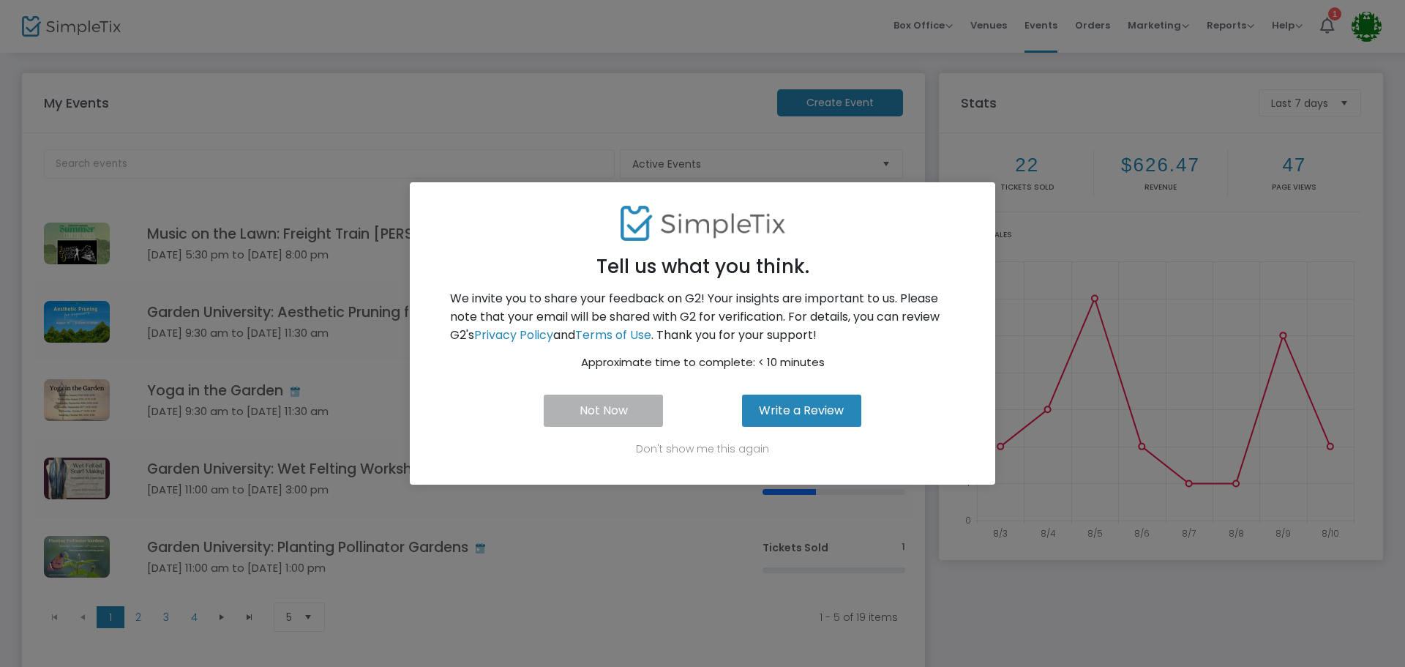
click at [575, 411] on button "Not Now" at bounding box center [603, 410] width 119 height 32
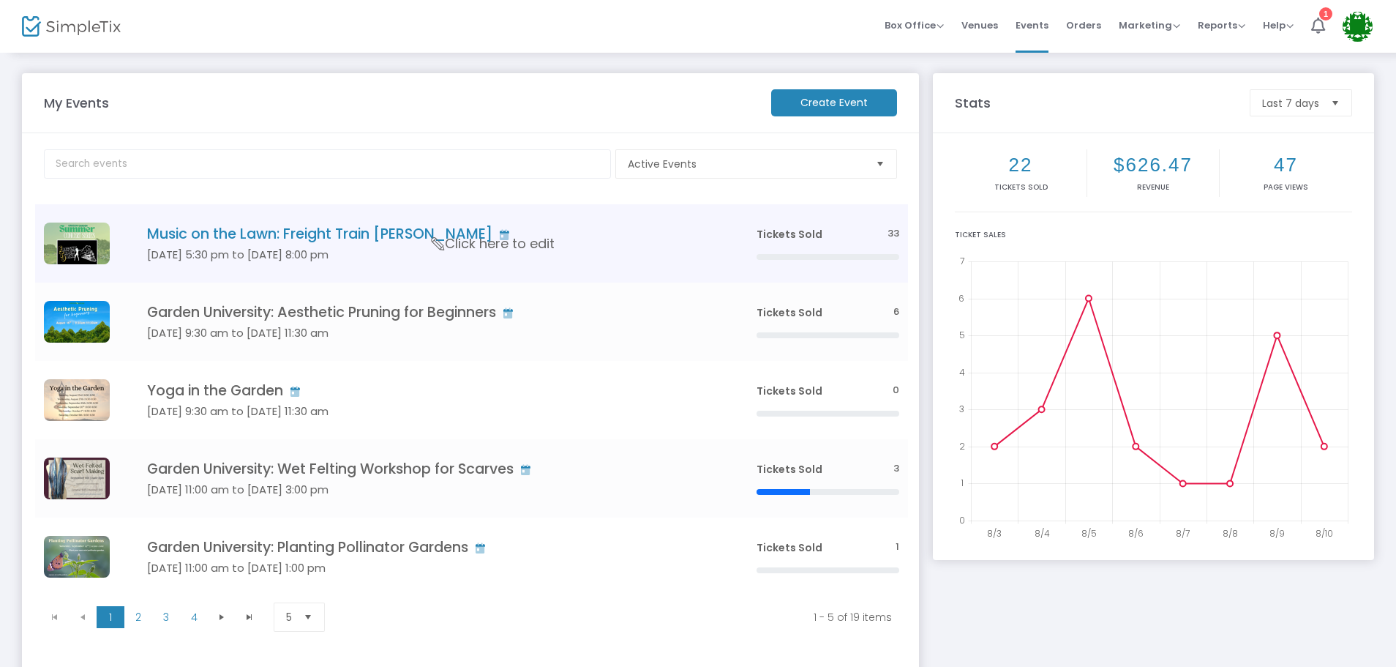
click at [498, 227] on h4 "Music on the Lawn: Freight Train Jaine" at bounding box center [430, 233] width 566 height 17
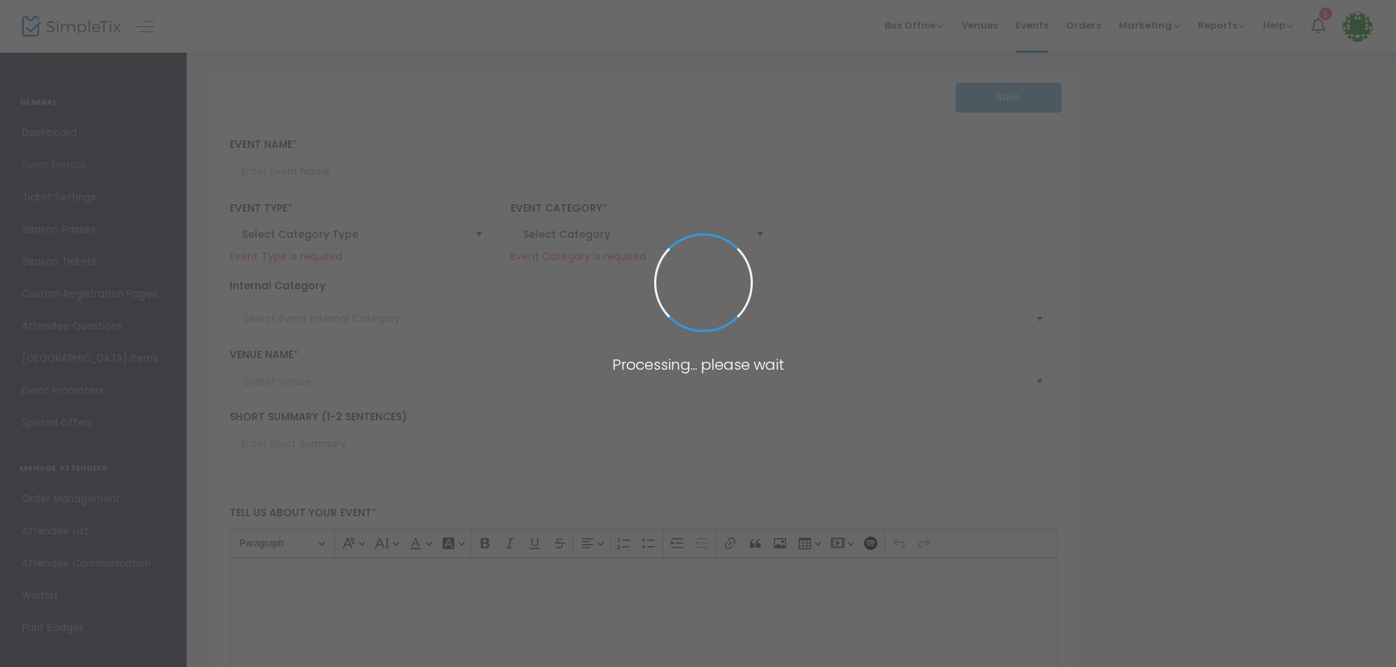
type input "Music on the Lawn: Freight Train Jaine"
type textarea "Celebrate the summer in style with The Oregon Garden’s Summer Concert Series! T…"
checkbox input "true"
type input "Purchase Tickets"
type input "The Oregon Garden"
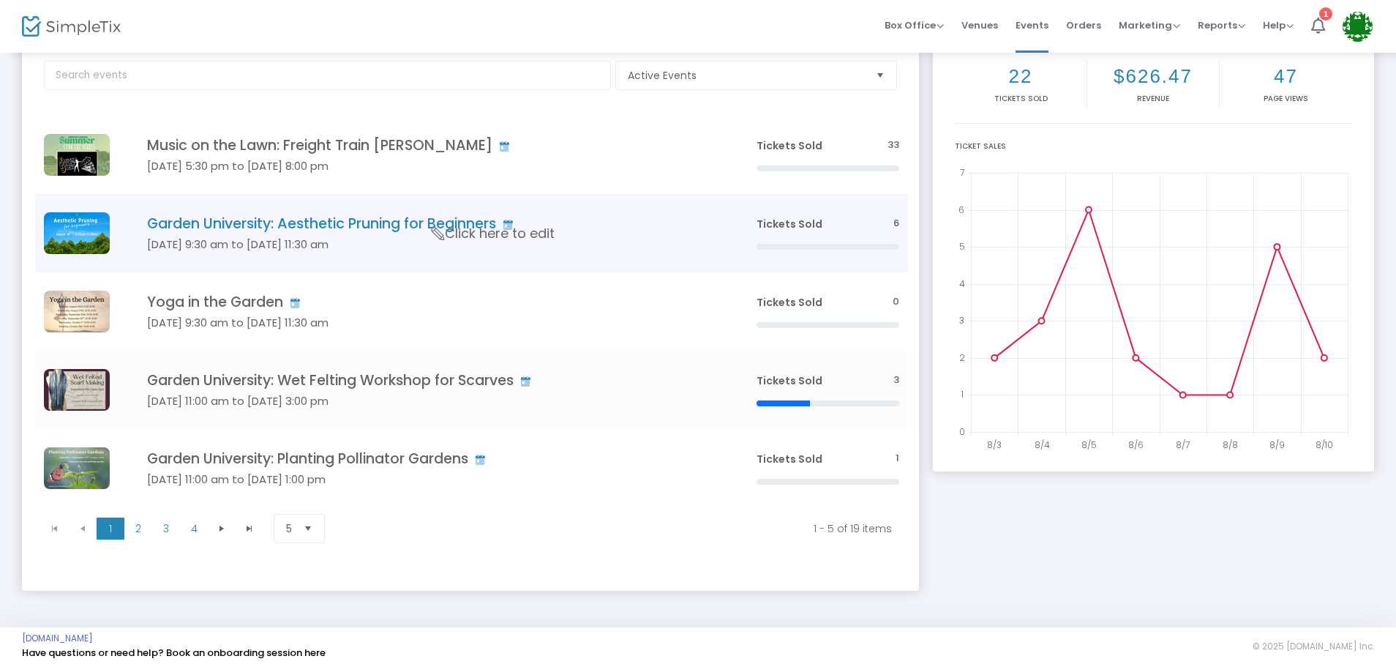
scroll to position [93, 0]
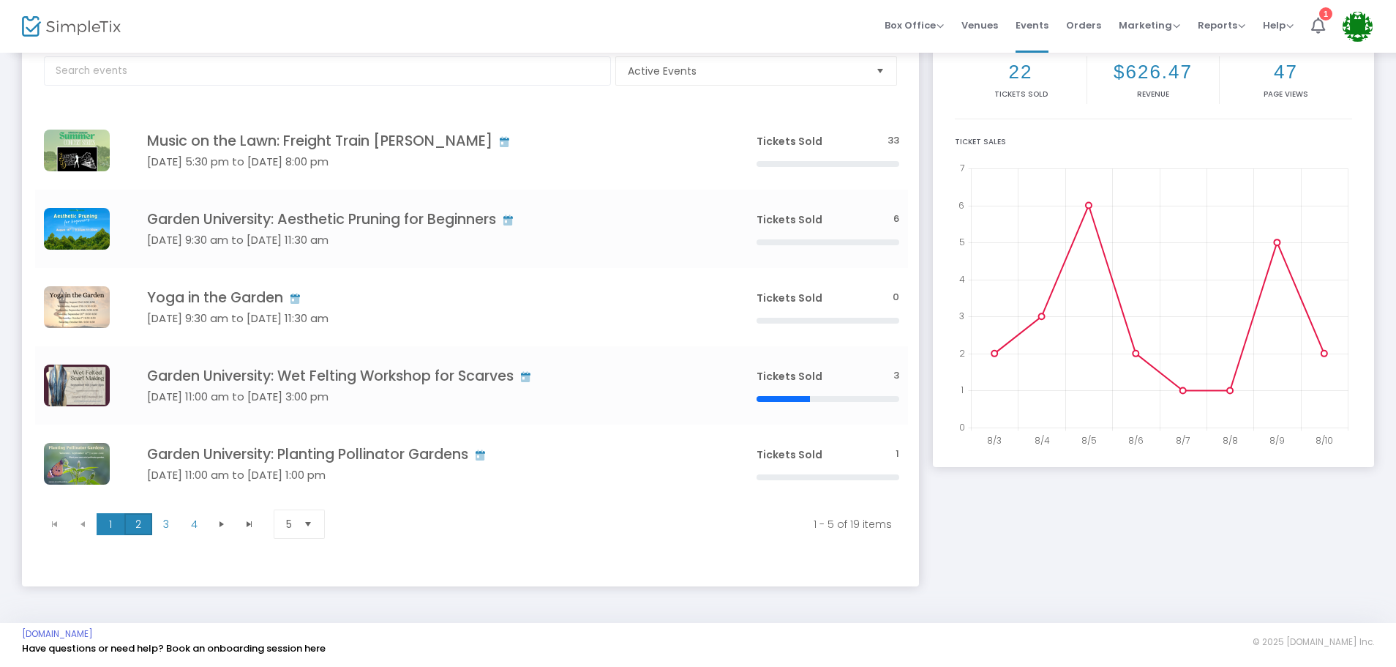
click at [140, 529] on span "2" at bounding box center [138, 524] width 28 height 22
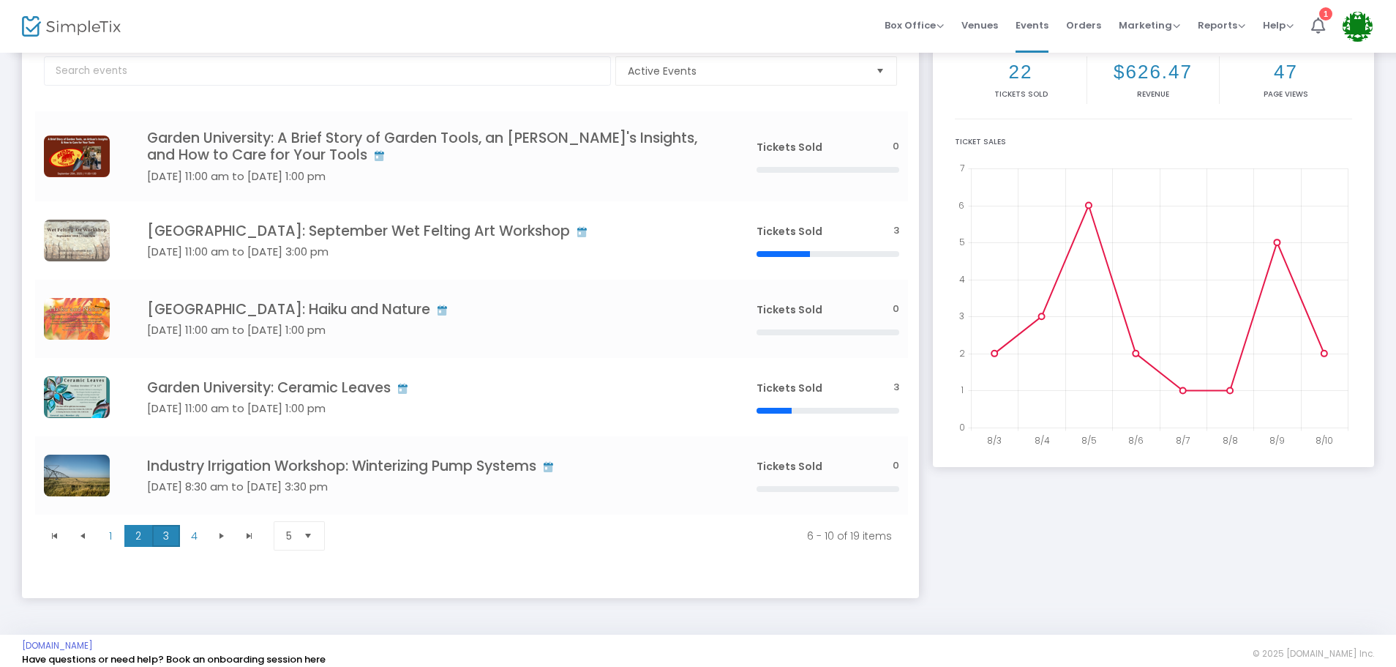
click at [164, 541] on span "3" at bounding box center [166, 536] width 28 height 22
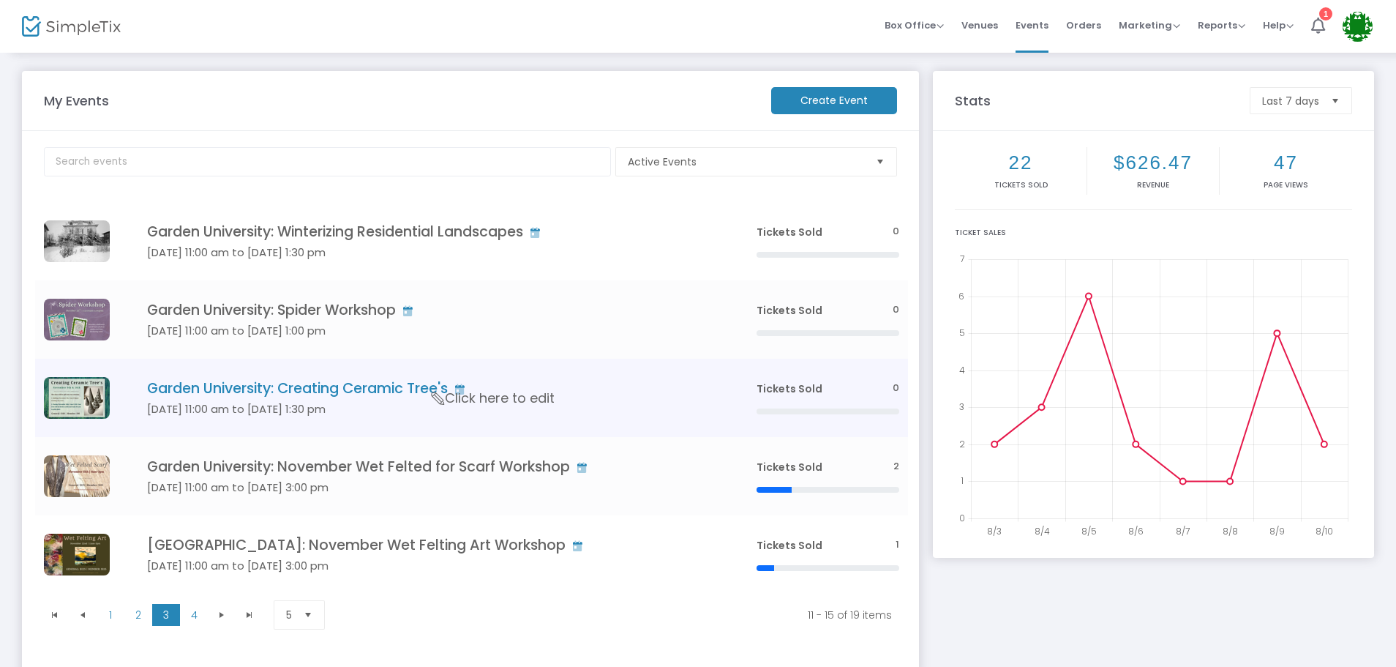
scroll to position [0, 0]
